Goal: Task Accomplishment & Management: Manage account settings

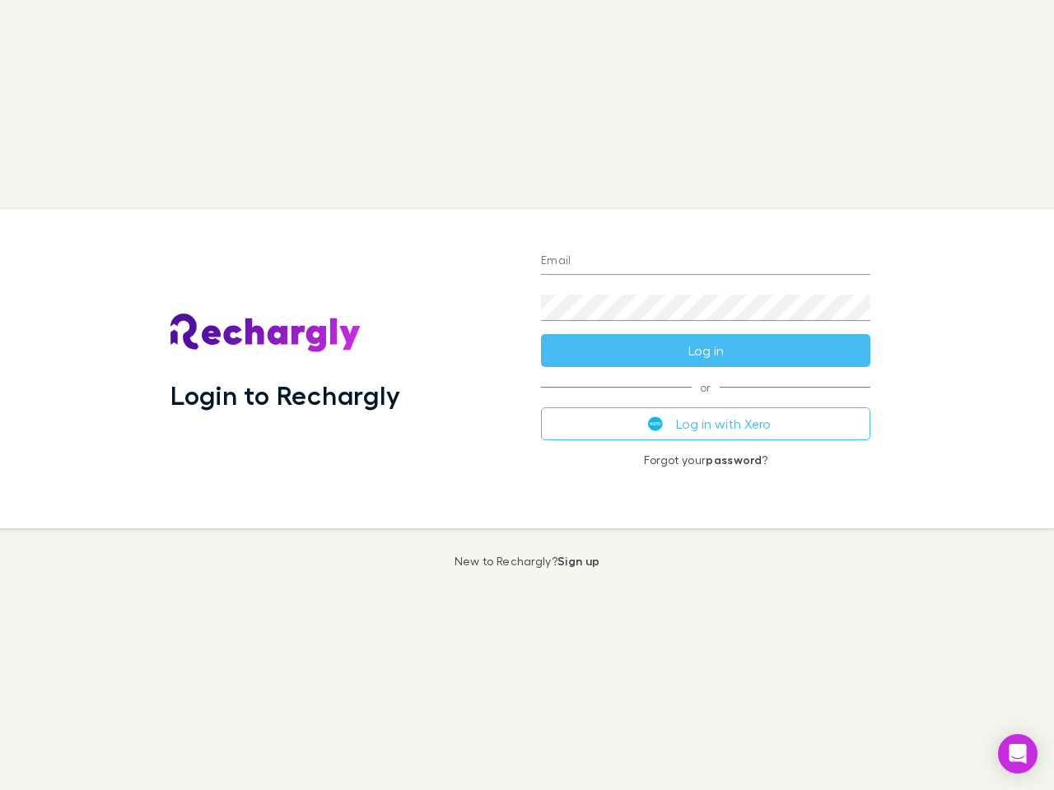
click at [527, 395] on div "Login to Rechargly" at bounding box center [342, 368] width 370 height 319
click at [705, 262] on input "Email" at bounding box center [705, 262] width 329 height 26
click at [705, 351] on button "Log in" at bounding box center [705, 350] width 329 height 33
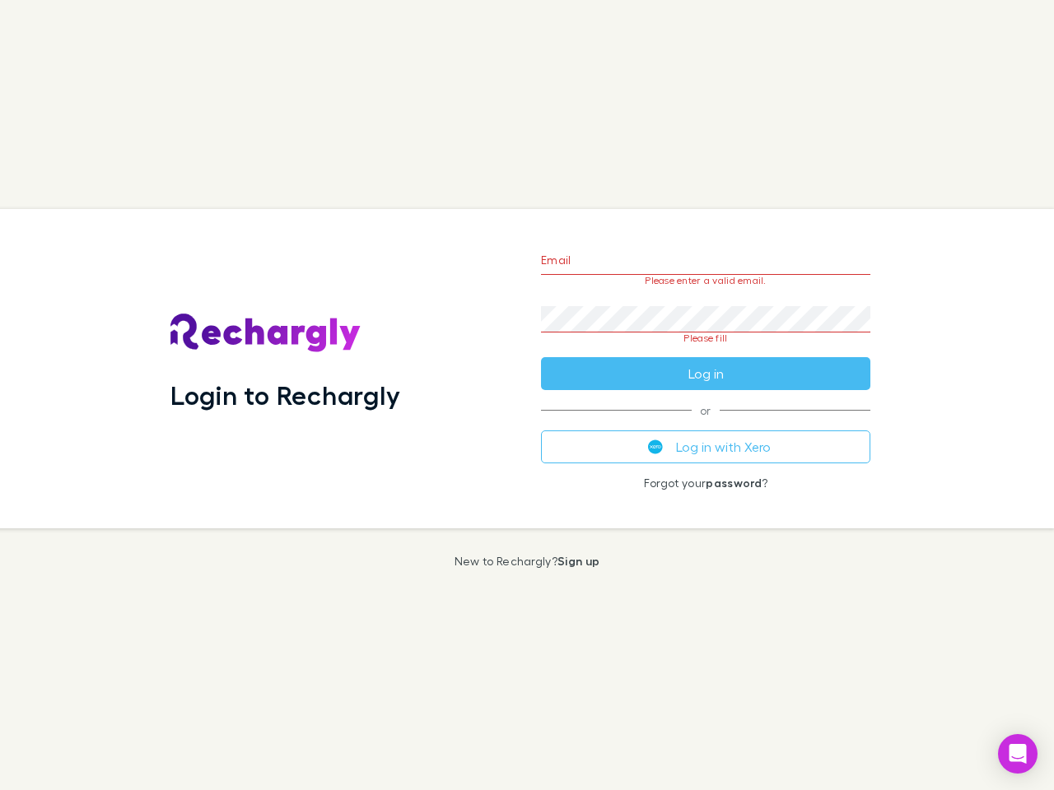
click at [705, 424] on div "Email Please enter a valid email. Password Please fill Log in or Log in with Xe…" at bounding box center [706, 368] width 356 height 319
click at [1017, 754] on icon "Open Intercom Messenger" at bounding box center [1017, 754] width 17 height 20
